Goal: Task Accomplishment & Management: Manage account settings

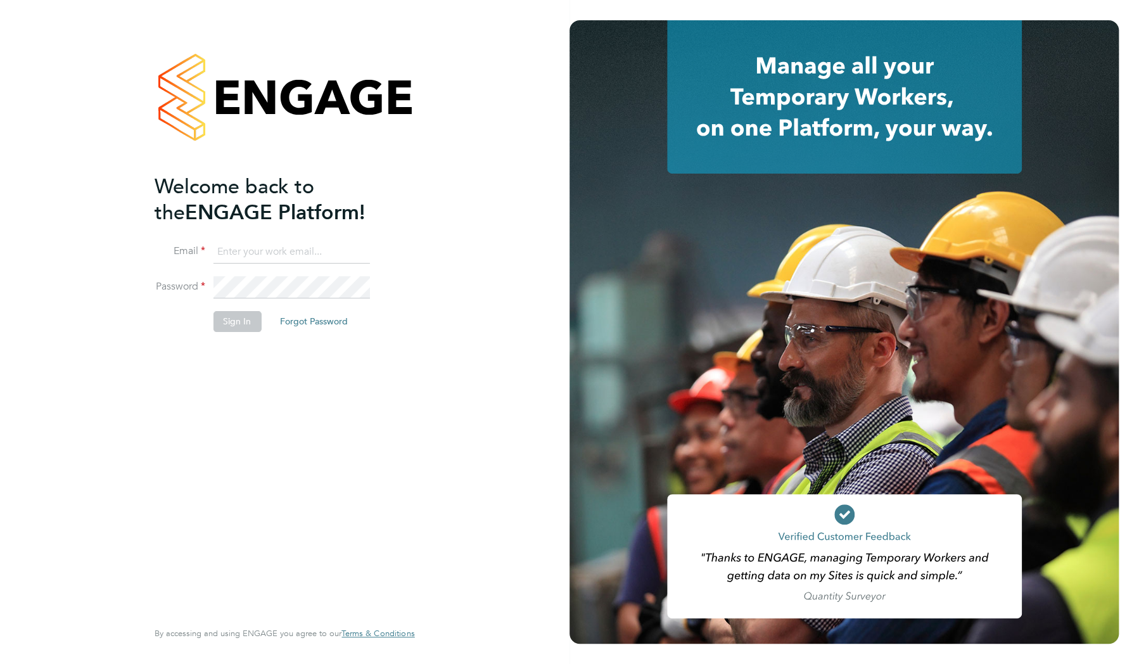
click at [304, 317] on button "Forgot Password" at bounding box center [314, 321] width 88 height 20
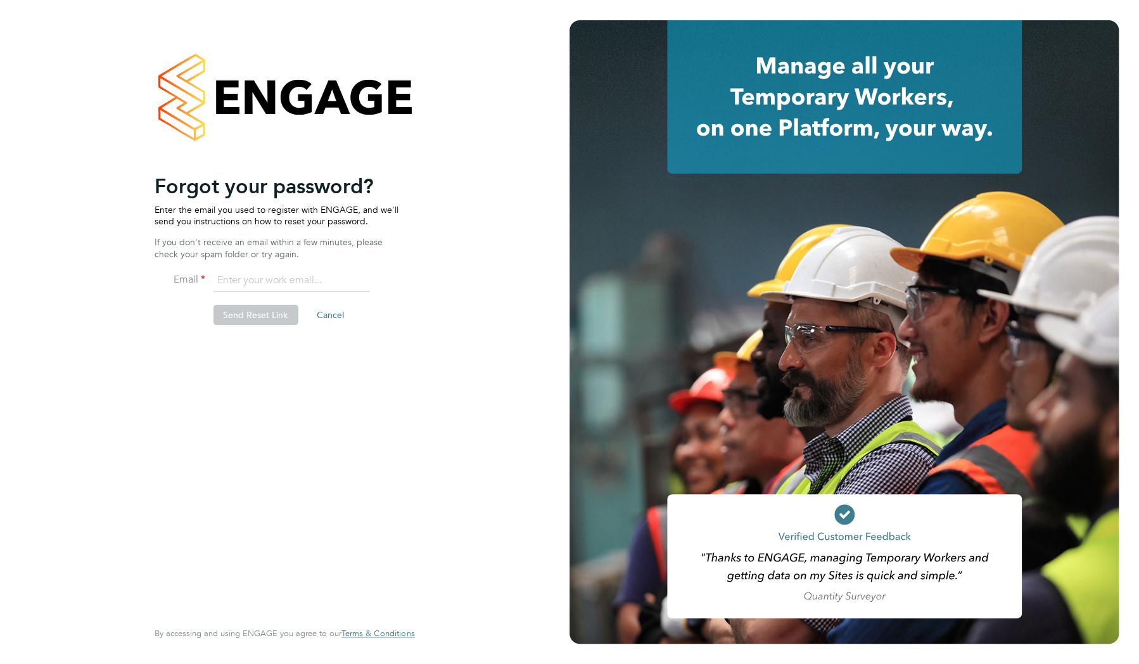
click at [269, 284] on input "email" at bounding box center [291, 280] width 156 height 23
type input "artaavdija@hotmail.co.uk"
click at [258, 317] on button "Send Reset Link" at bounding box center [255, 315] width 85 height 20
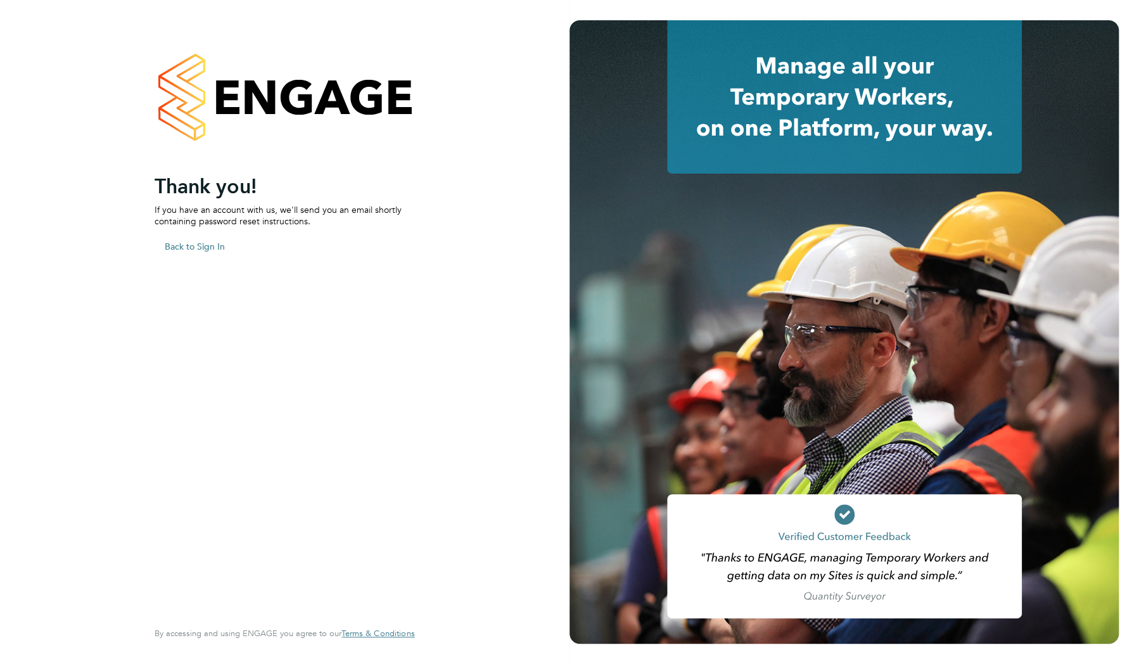
click at [207, 249] on div "Sorry, we are having problems connecting to our services." at bounding box center [284, 332] width 569 height 664
click at [208, 241] on button "Back to Sign In" at bounding box center [195, 246] width 80 height 20
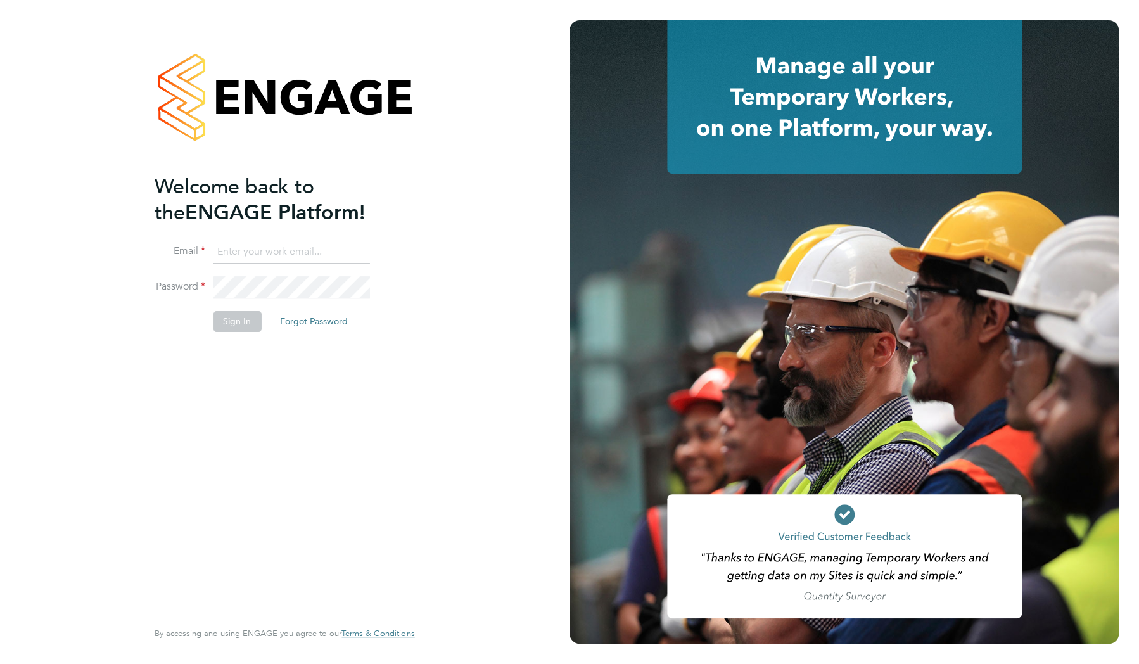
click at [310, 320] on button "Forgot Password" at bounding box center [314, 321] width 88 height 20
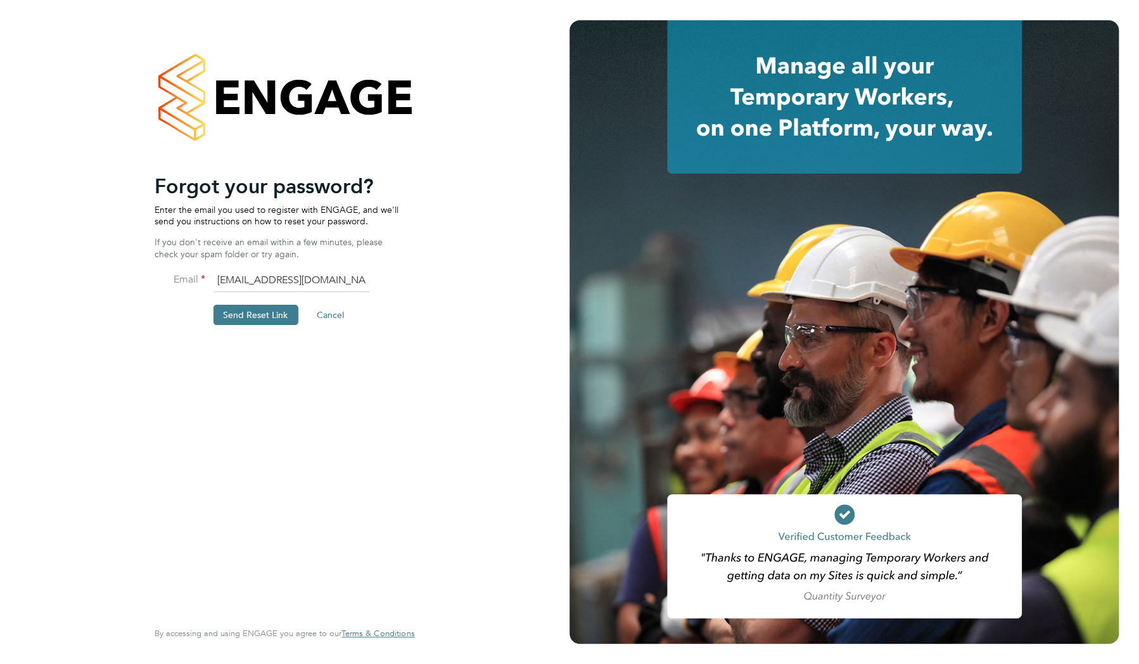
click at [267, 279] on input "artaavdija@hotmail.co.uk" at bounding box center [291, 280] width 156 height 23
click at [284, 277] on input "email" at bounding box center [291, 280] width 156 height 23
type input "arta.avdija@justice.gov.uk"
click at [255, 312] on button "Send Reset Link" at bounding box center [255, 315] width 85 height 20
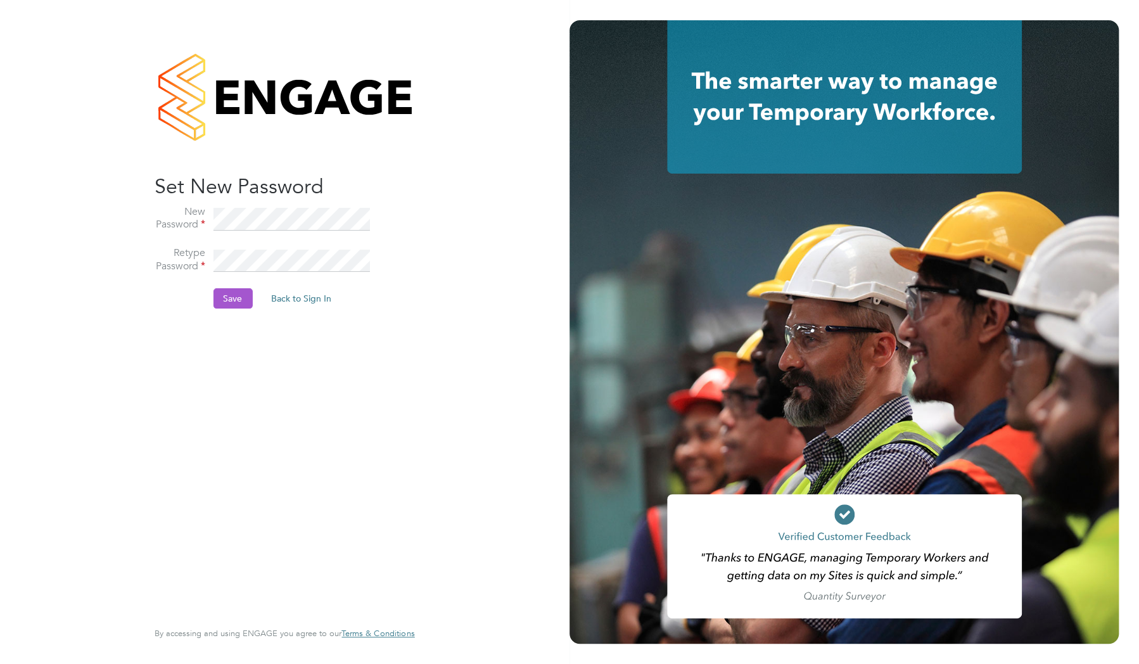
click at [249, 304] on button "Save" at bounding box center [232, 298] width 39 height 20
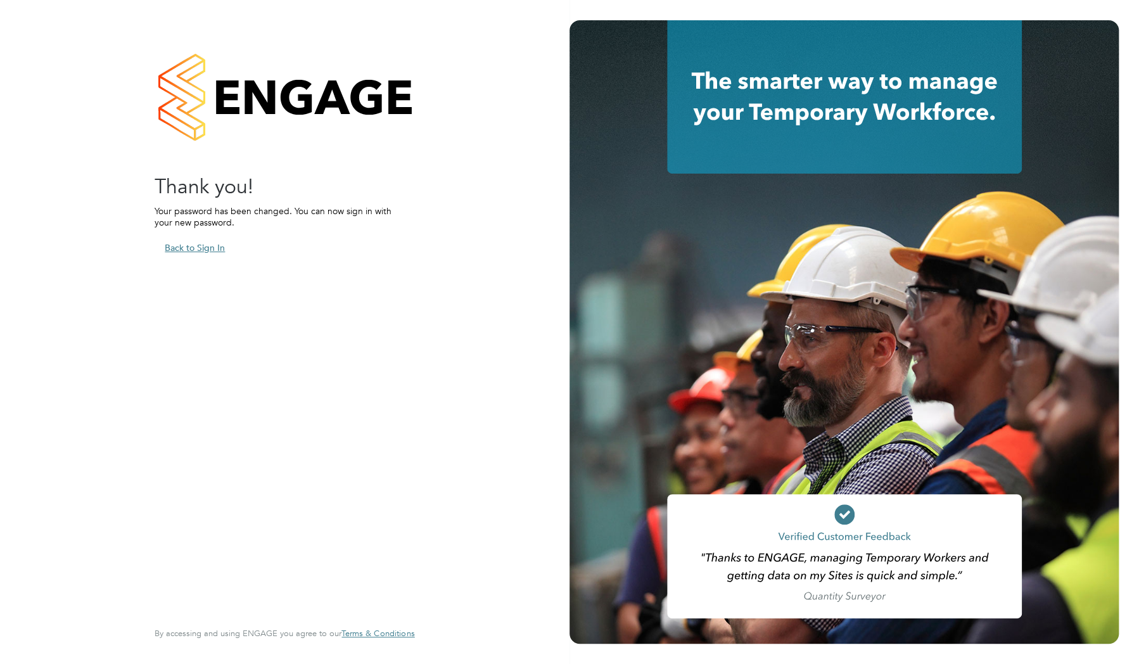
click at [197, 242] on button "Back to Sign In" at bounding box center [195, 248] width 80 height 20
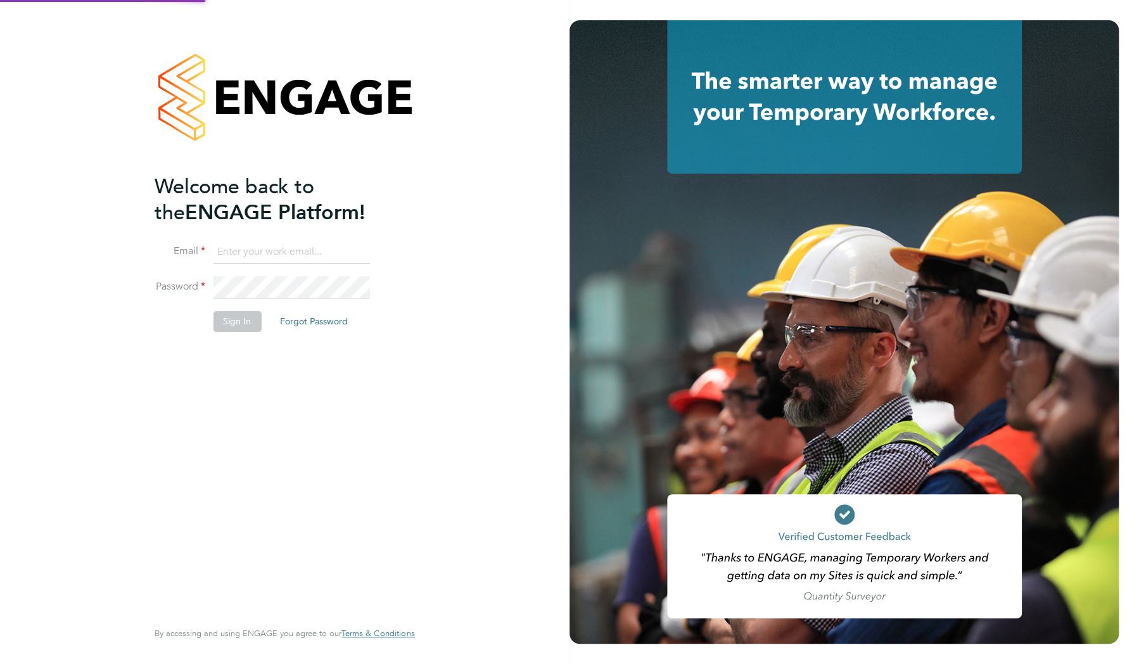
click at [252, 263] on li "Email" at bounding box center [278, 258] width 247 height 35
click at [255, 253] on input at bounding box center [291, 252] width 156 height 23
type input "arta.avdija@justice.gov.uk"
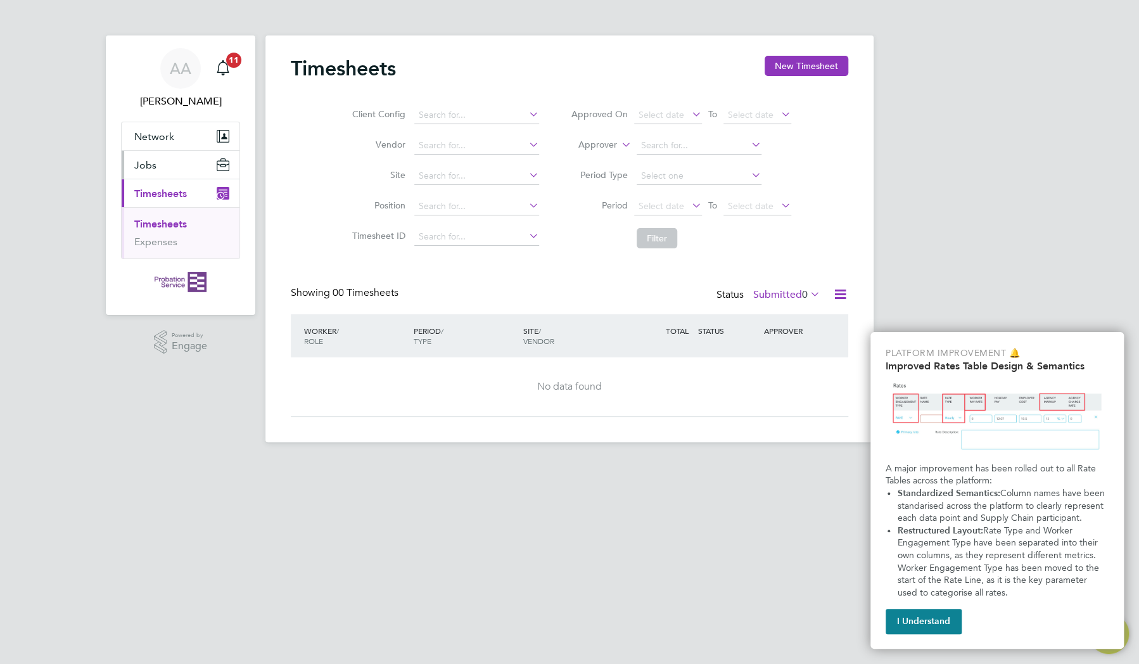
click at [166, 167] on button "Jobs" at bounding box center [181, 165] width 118 height 28
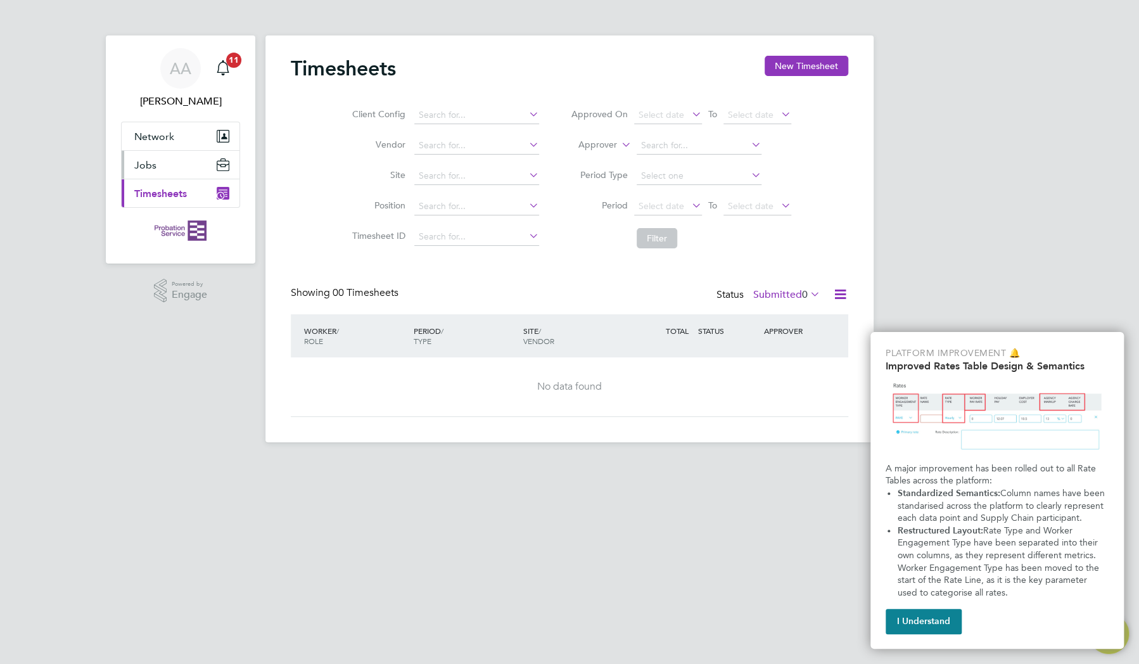
click at [166, 167] on button "Jobs" at bounding box center [181, 165] width 118 height 28
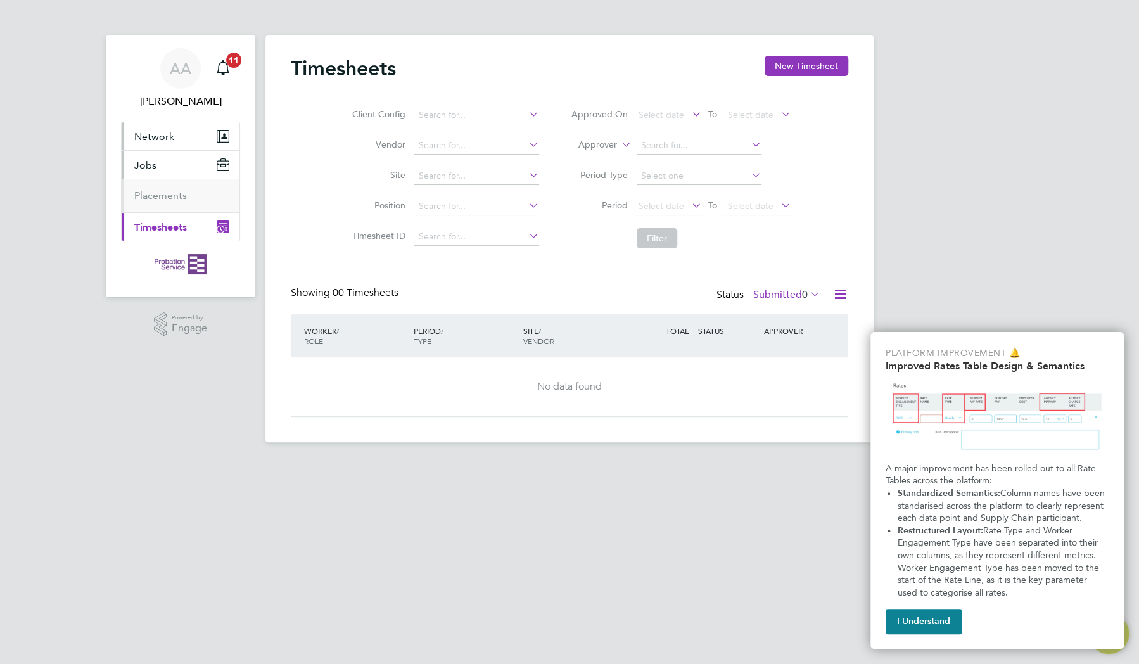
click at [163, 137] on span "Network" at bounding box center [154, 136] width 40 height 12
click at [163, 203] on button "Jobs" at bounding box center [181, 198] width 118 height 28
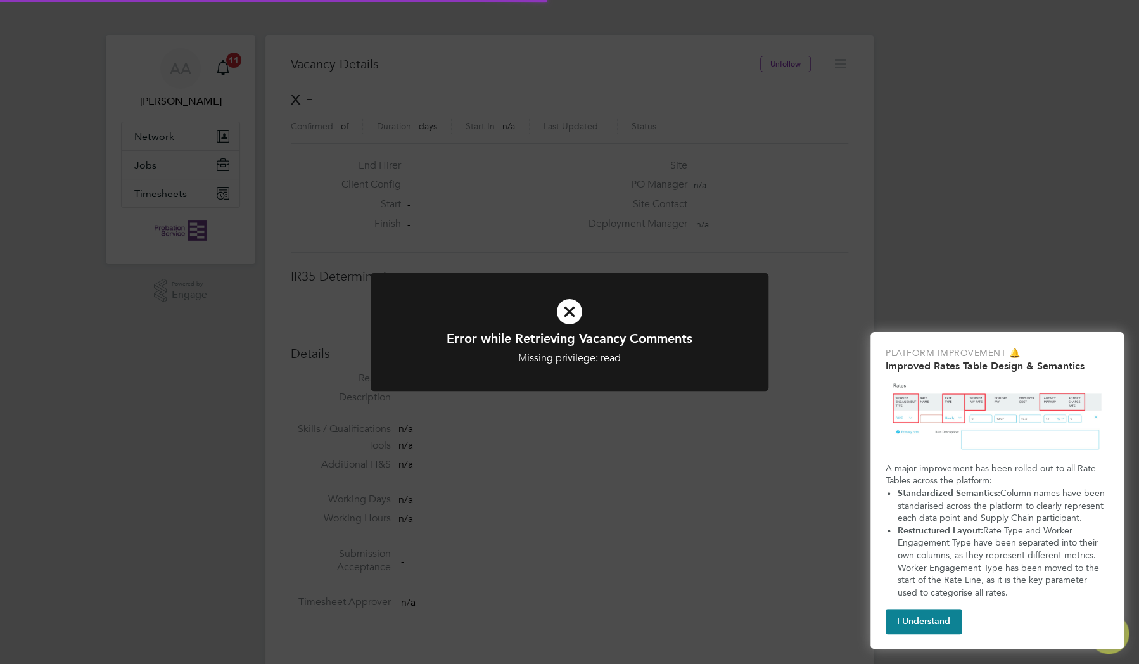
scroll to position [20, 273]
click at [584, 348] on div "Error while Retrieving Vacancy Comments Missing privilege: read Cancel Okay" at bounding box center [569, 347] width 329 height 35
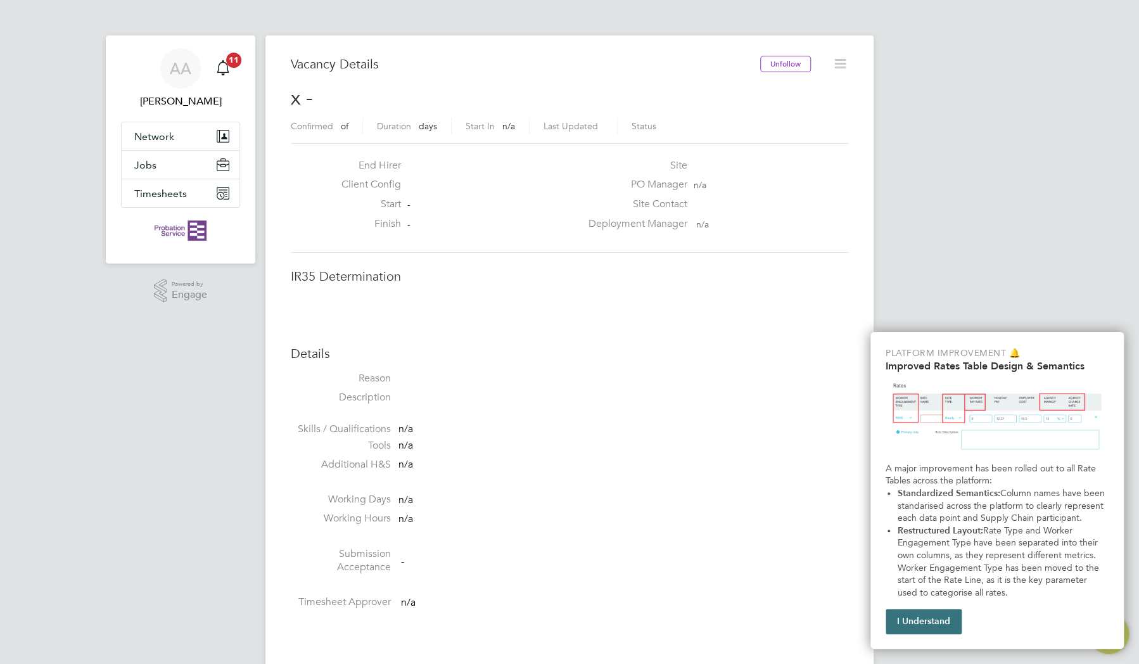
click at [915, 616] on button "I Understand" at bounding box center [923, 621] width 76 height 25
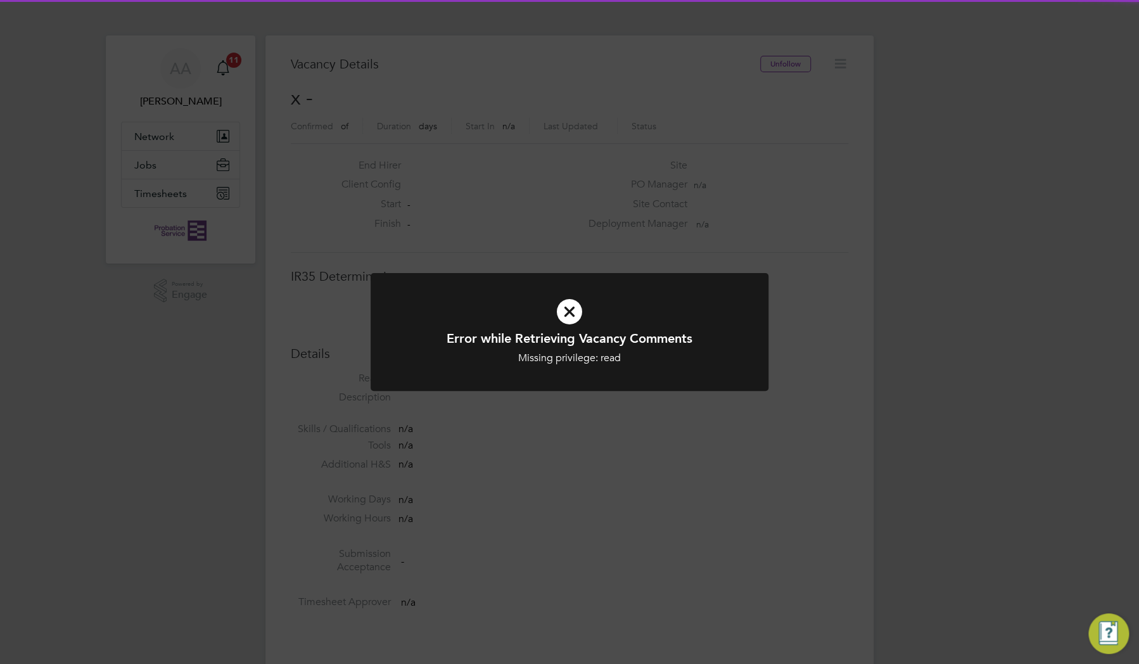
scroll to position [20, 273]
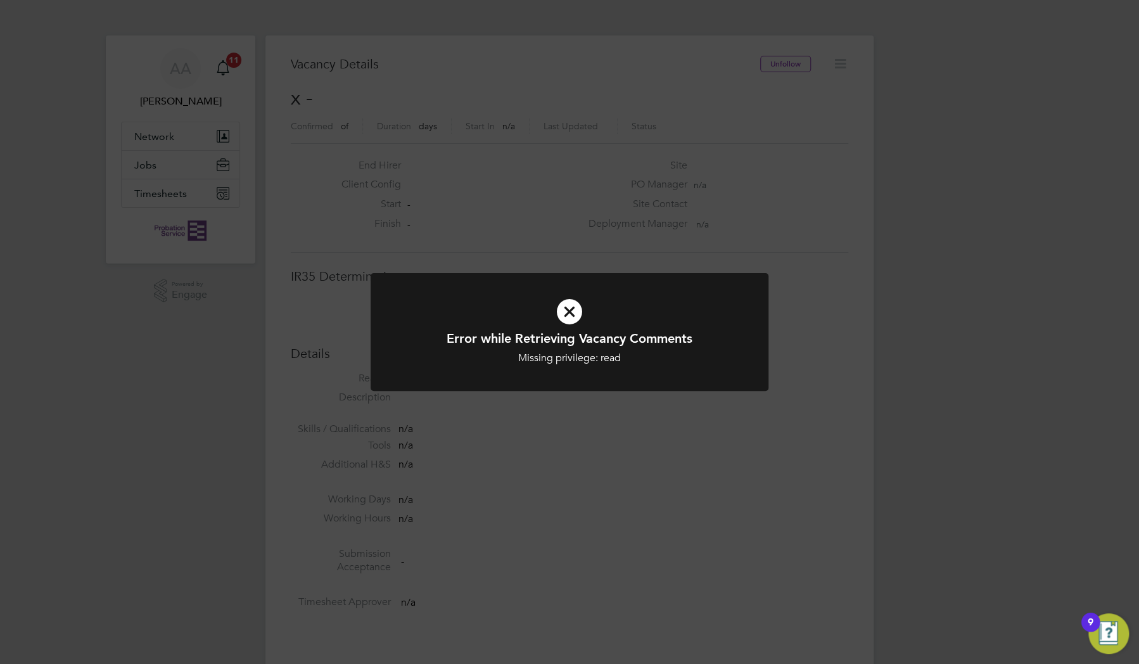
click at [577, 305] on icon at bounding box center [569, 311] width 329 height 49
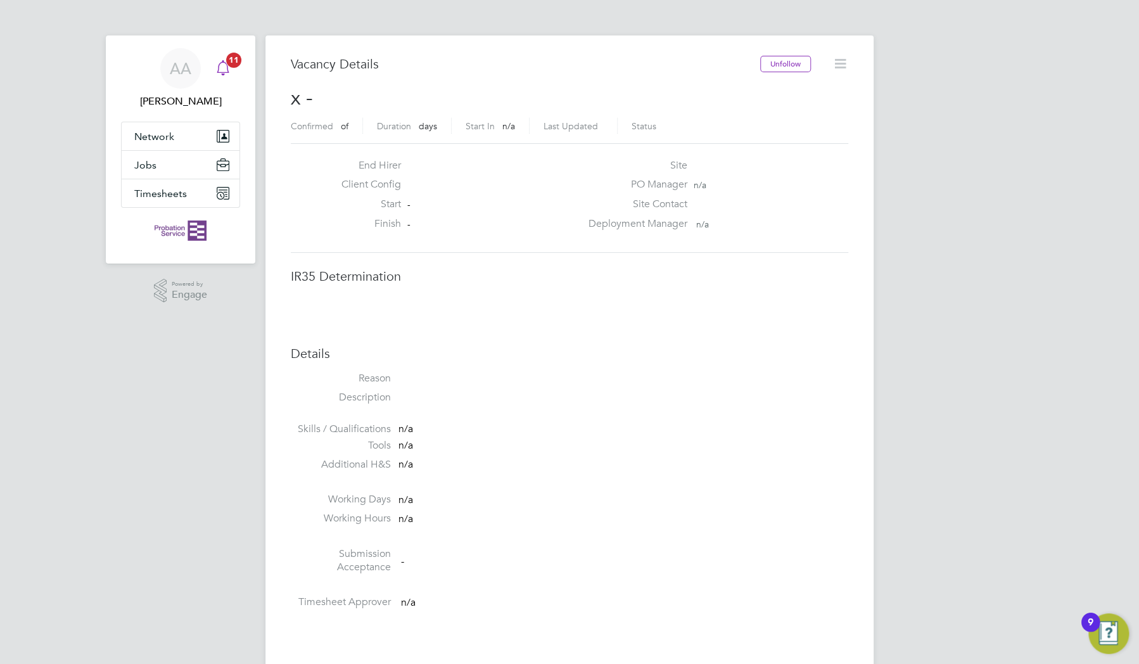
click at [227, 73] on icon "Main navigation" at bounding box center [222, 67] width 15 height 15
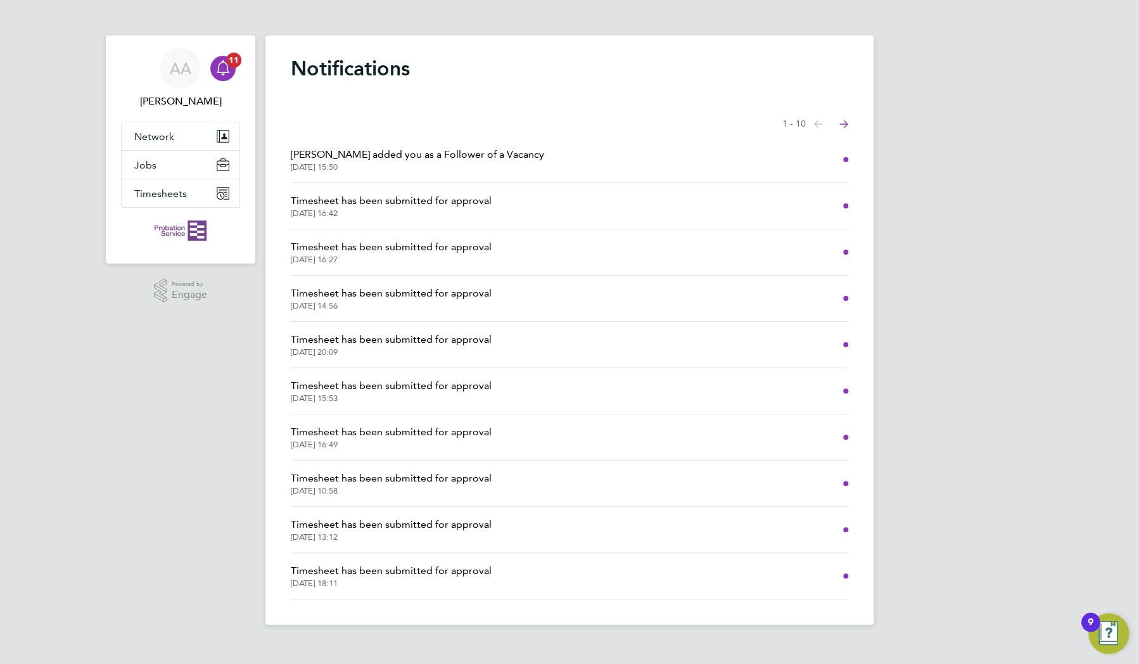
click at [343, 160] on span "[PERSON_NAME] added you as a Follower of a Vacancy" at bounding box center [417, 154] width 253 height 15
